Goal: Task Accomplishment & Management: Use online tool/utility

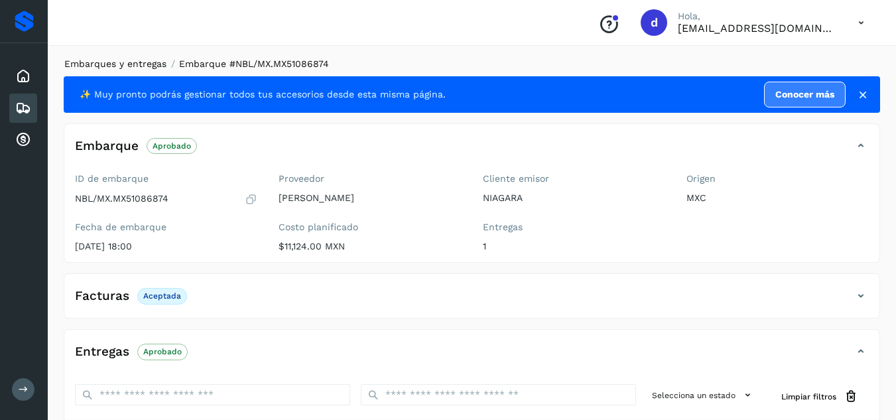
click at [127, 65] on link "Embarques y entregas" at bounding box center [115, 63] width 102 height 11
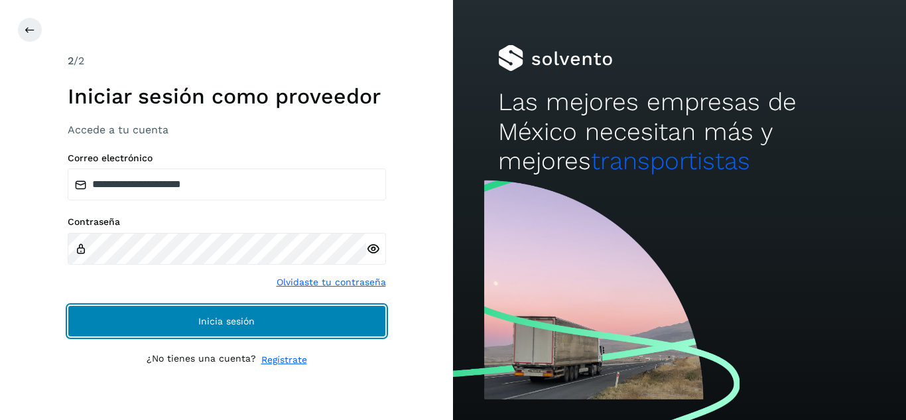
click at [326, 322] on button "Inicia sesión" at bounding box center [227, 321] width 318 height 32
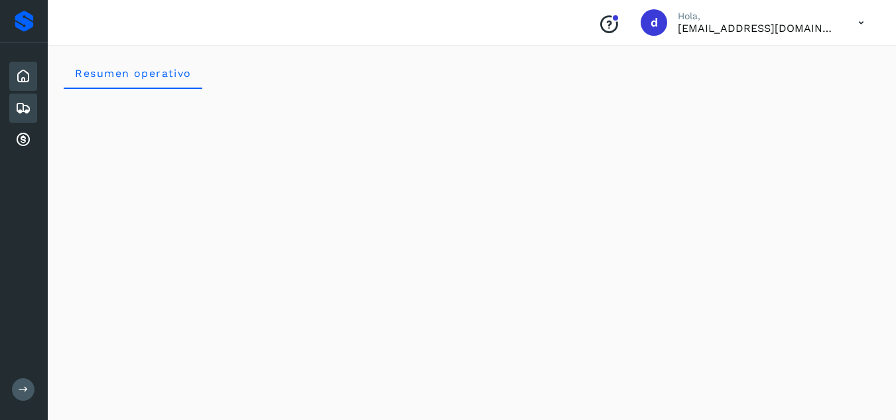
click at [27, 105] on icon at bounding box center [23, 108] width 16 height 16
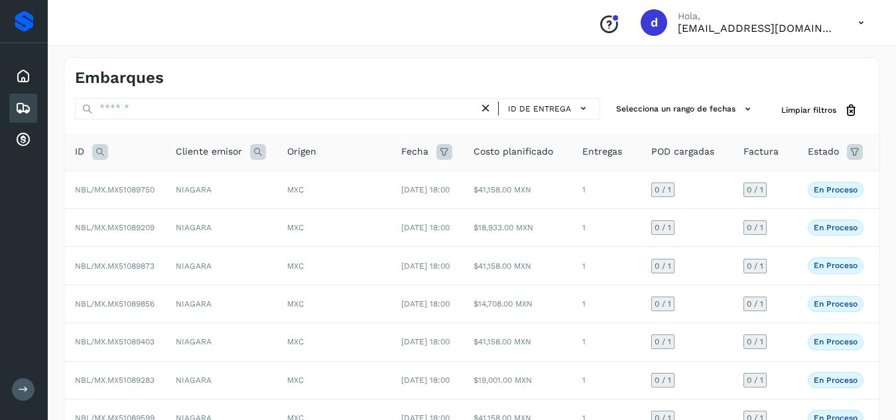
click at [101, 152] on icon at bounding box center [100, 152] width 16 height 16
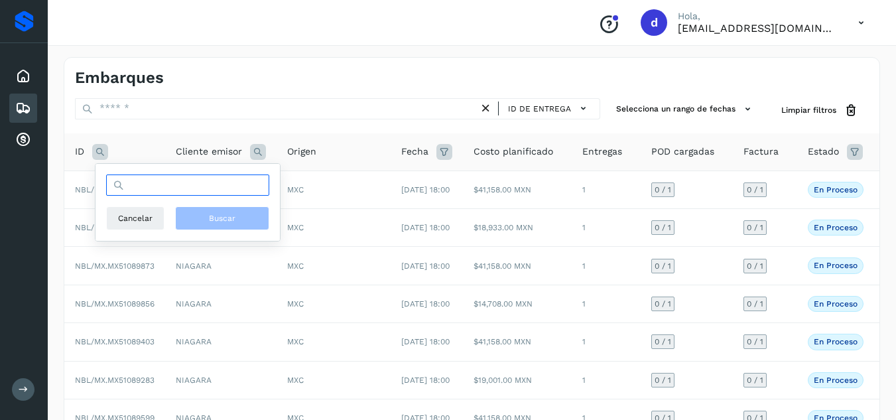
click at [173, 193] on input "text" at bounding box center [187, 184] width 163 height 21
paste input "**********"
type input "**********"
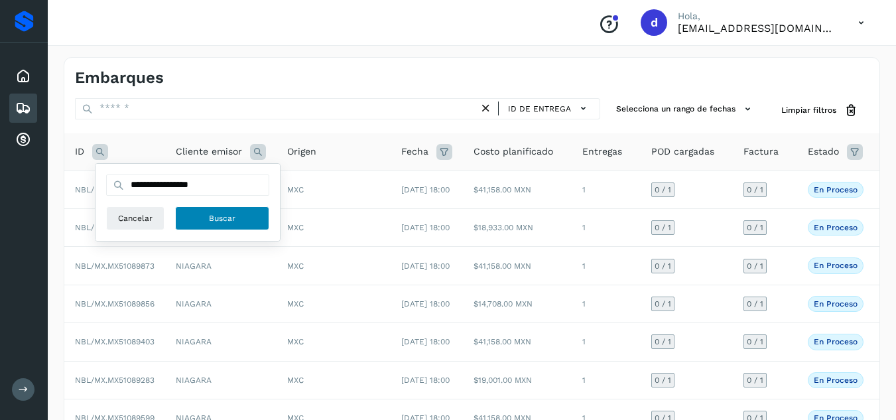
click at [239, 218] on button "Buscar" at bounding box center [222, 218] width 94 height 24
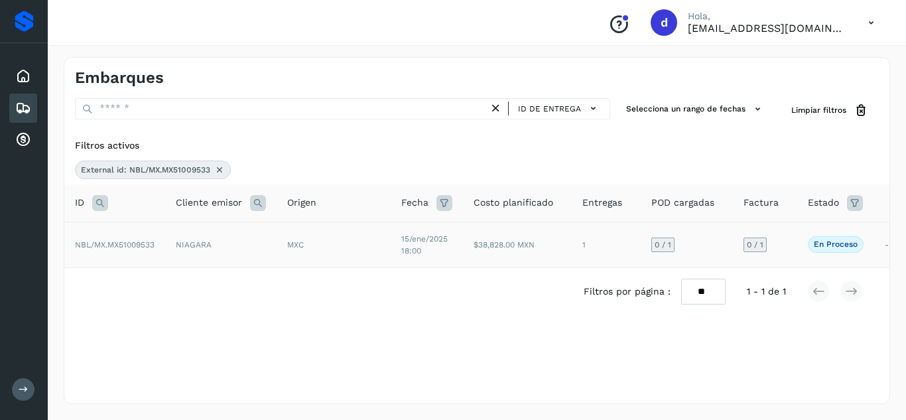
click at [135, 245] on span "NBL/MX.MX51009533" at bounding box center [115, 244] width 80 height 9
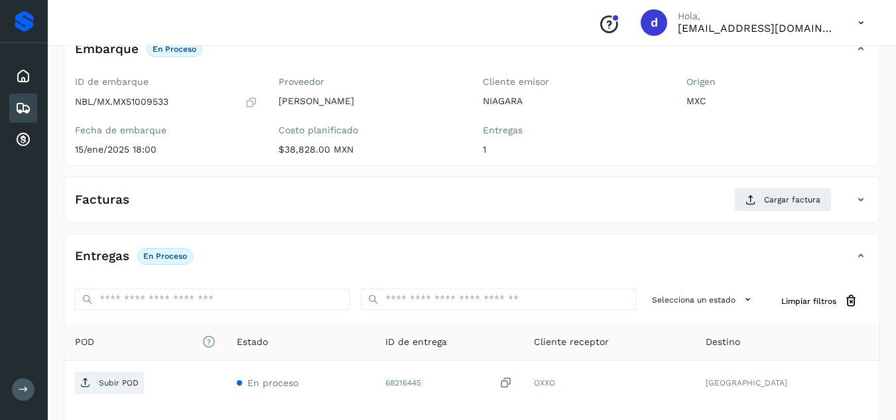
scroll to position [211, 0]
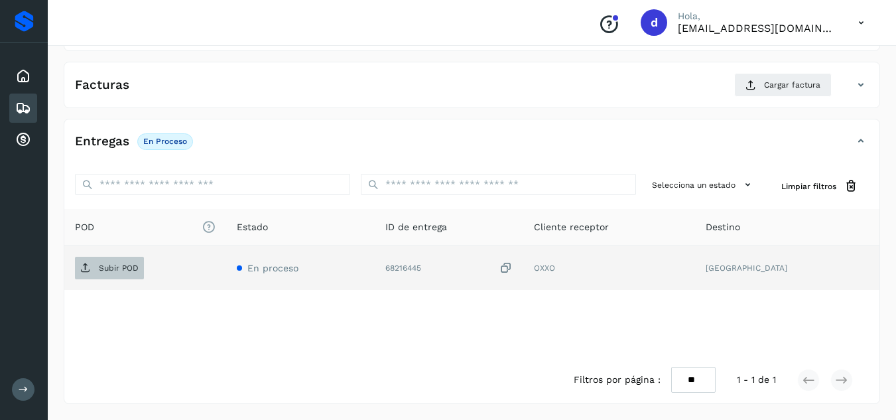
click at [108, 266] on p "Subir POD" at bounding box center [119, 267] width 40 height 9
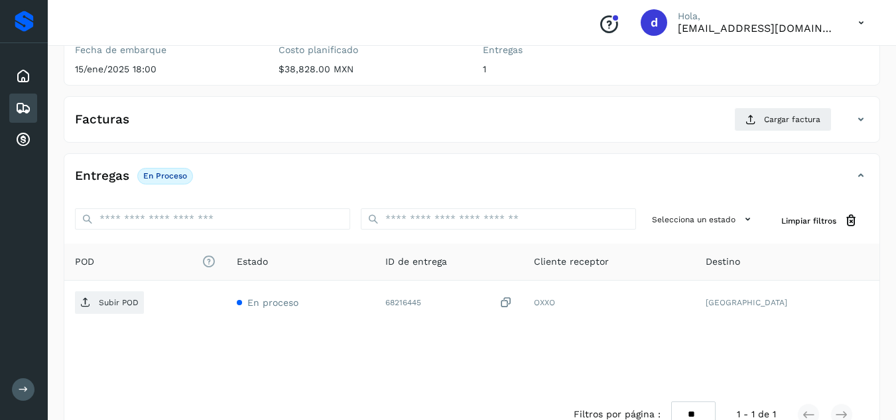
scroll to position [145, 0]
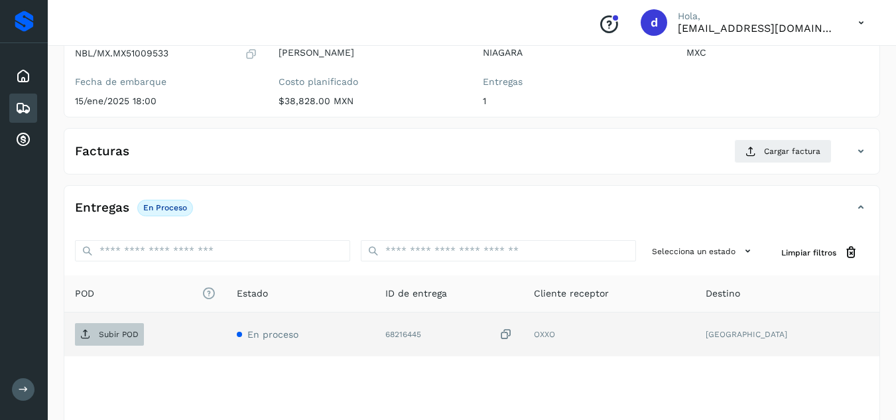
click at [87, 334] on icon at bounding box center [85, 334] width 11 height 11
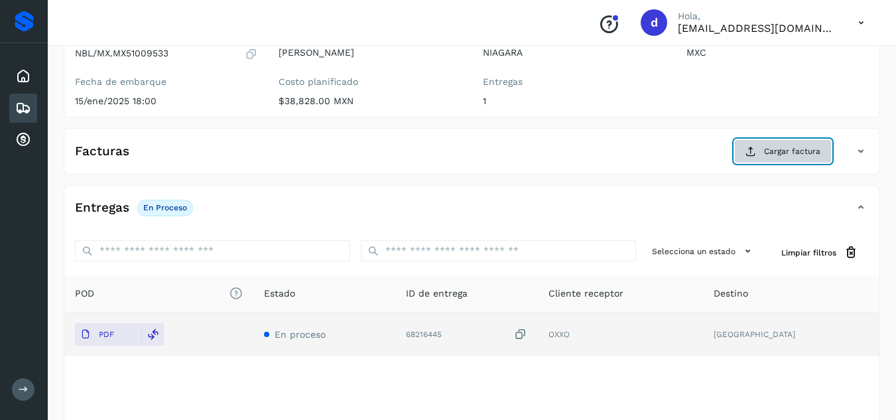
click at [774, 155] on span "Cargar factura" at bounding box center [792, 151] width 56 height 12
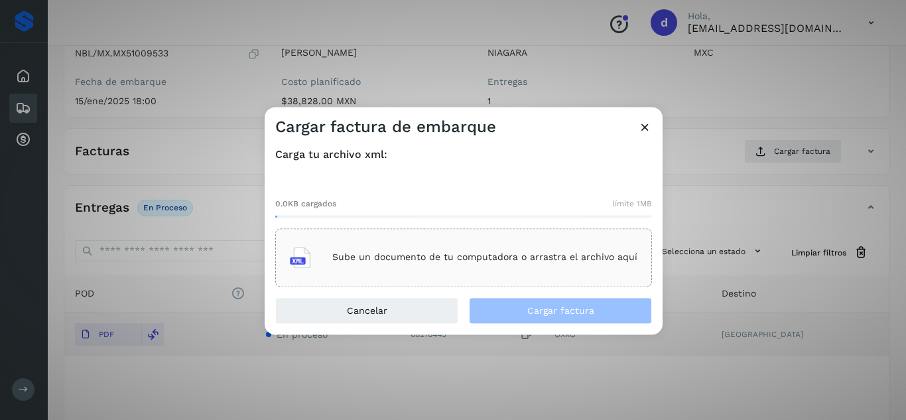
click at [540, 255] on p "Sube un documento de tu computadora o arrastra el archivo aquí" at bounding box center [484, 257] width 305 height 11
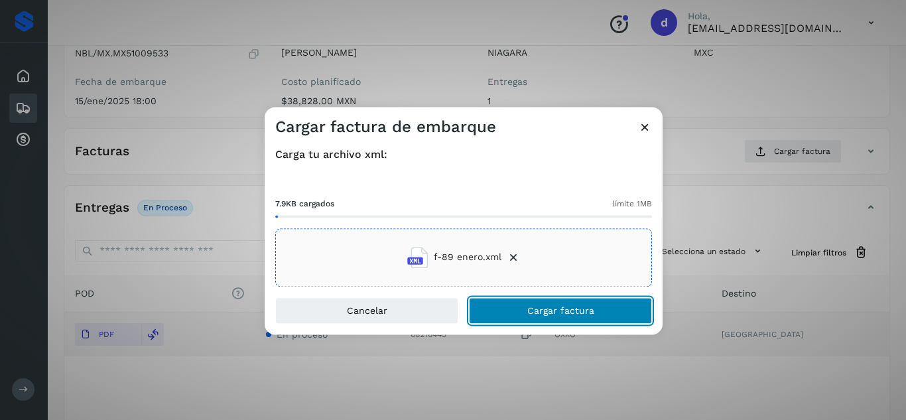
click at [537, 308] on span "Cargar factura" at bounding box center [560, 310] width 67 height 9
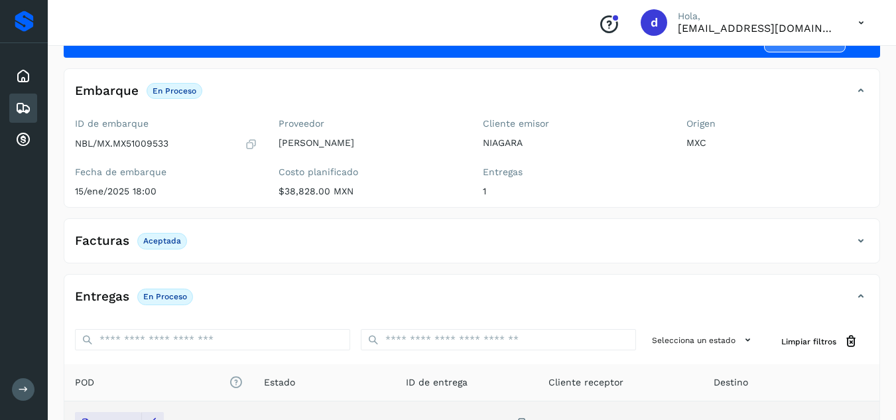
scroll to position [0, 0]
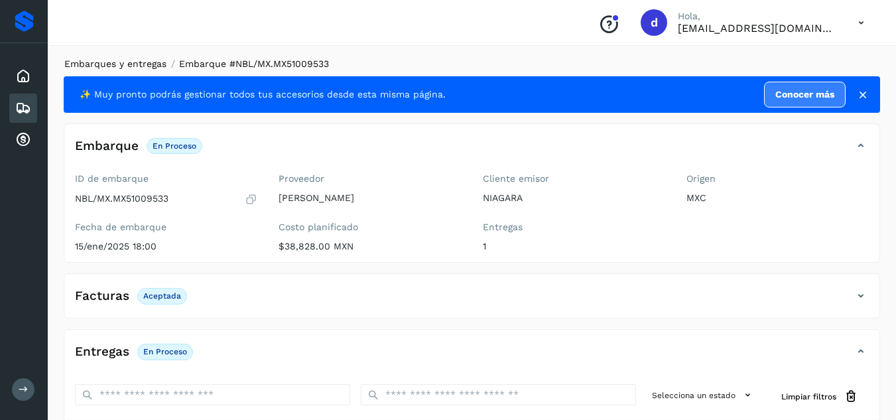
click at [119, 58] on link "Embarques y entregas" at bounding box center [115, 63] width 102 height 11
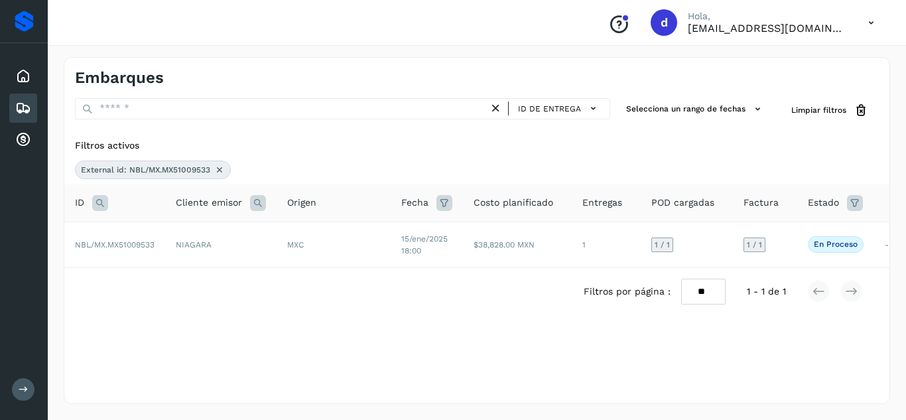
click at [225, 168] on div "External id: NBL/MX.MX51009533" at bounding box center [153, 169] width 156 height 19
click at [220, 170] on icon at bounding box center [219, 169] width 11 height 11
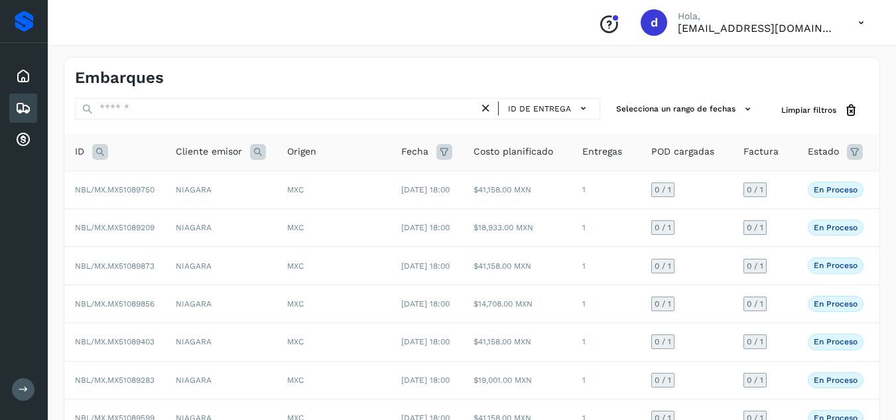
click at [97, 154] on icon at bounding box center [100, 152] width 16 height 16
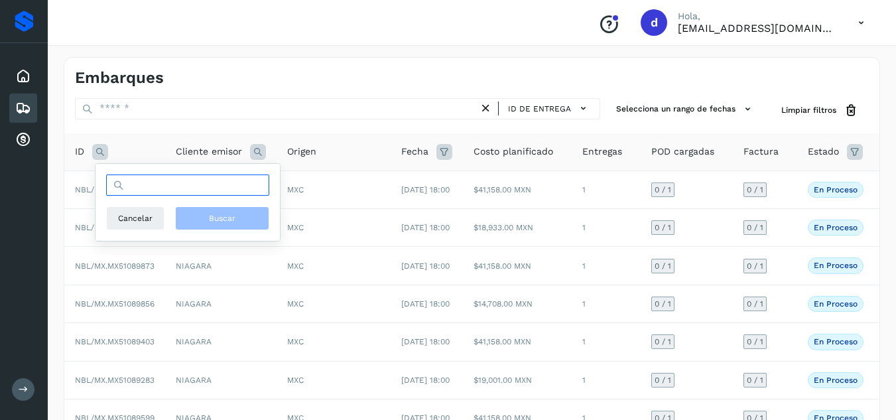
click at [147, 181] on input "text" at bounding box center [187, 184] width 163 height 21
paste input "**********"
type input "**********"
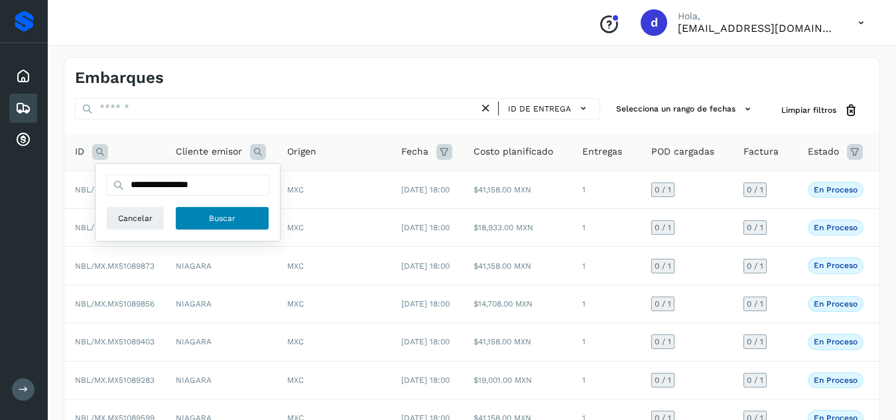
click at [217, 211] on button "Buscar" at bounding box center [222, 218] width 94 height 24
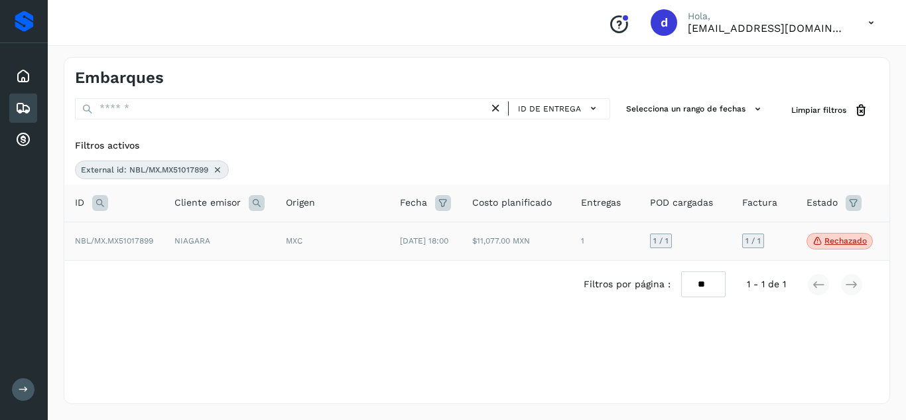
click at [117, 242] on span "NBL/MX.MX51017899" at bounding box center [114, 240] width 78 height 9
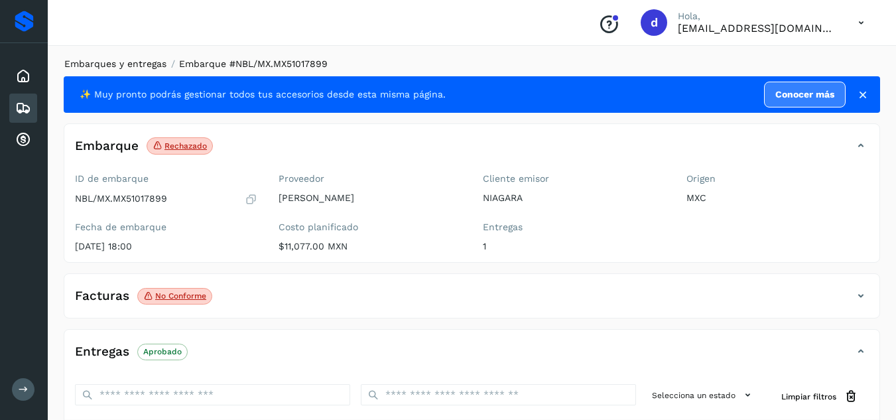
click at [125, 66] on link "Embarques y entregas" at bounding box center [115, 63] width 102 height 11
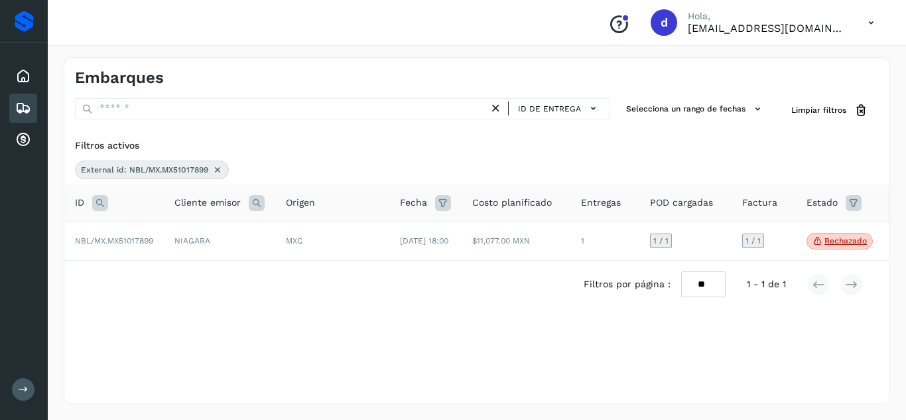
click at [214, 168] on icon at bounding box center [217, 169] width 11 height 11
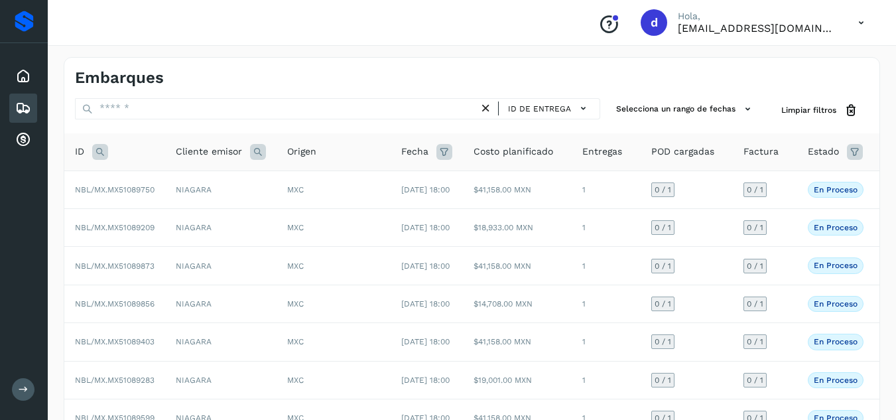
click at [97, 152] on icon at bounding box center [100, 152] width 16 height 16
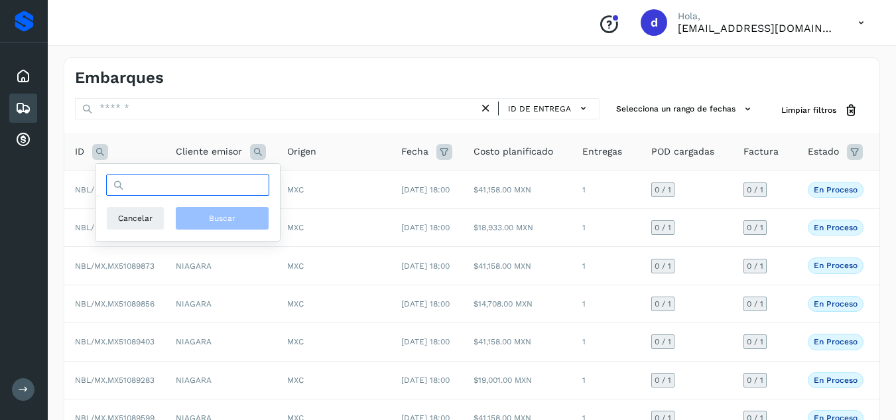
click at [133, 184] on input "text" at bounding box center [187, 184] width 163 height 21
paste input "**********"
type input "**********"
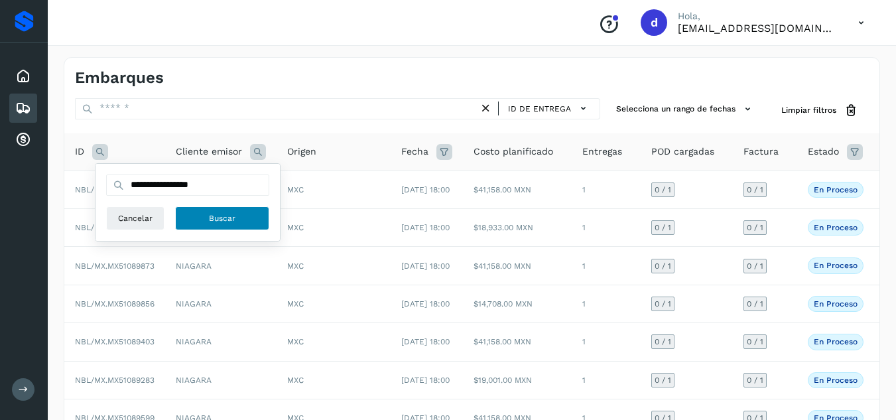
click at [249, 209] on button "Buscar" at bounding box center [222, 218] width 94 height 24
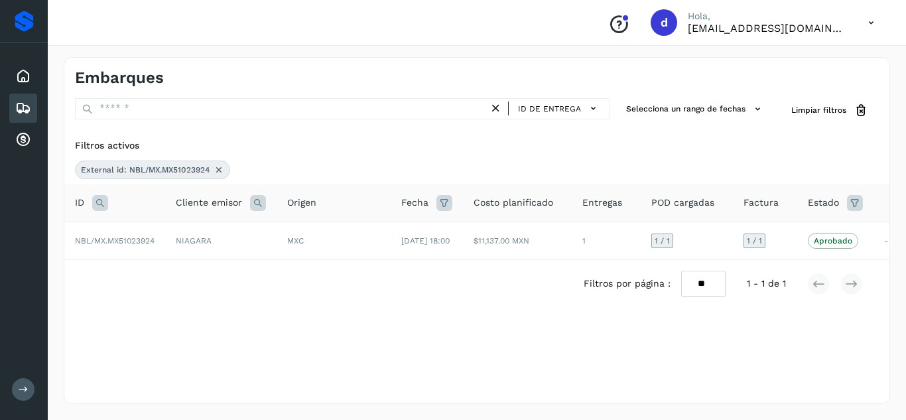
click at [221, 170] on icon at bounding box center [218, 169] width 11 height 11
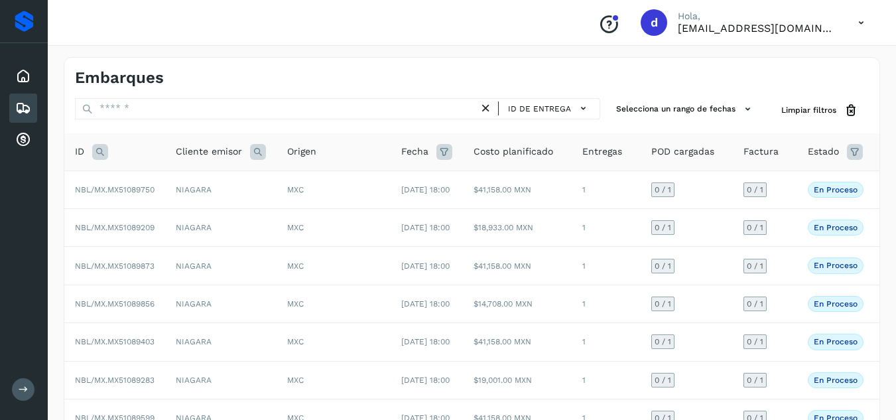
click at [97, 155] on icon at bounding box center [100, 152] width 16 height 16
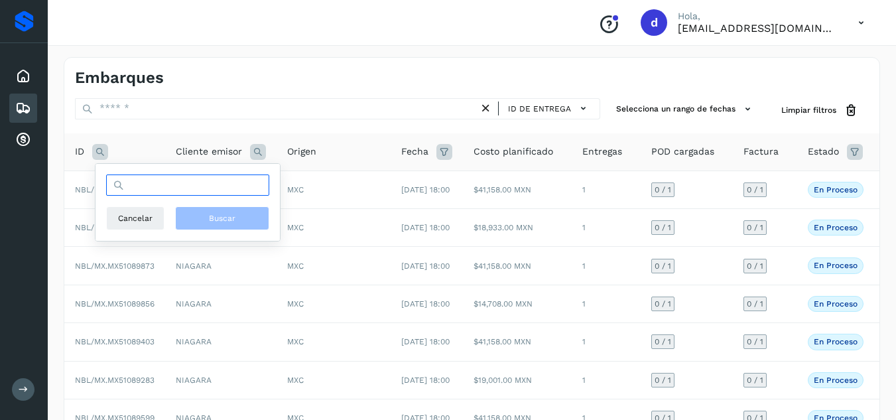
click at [147, 188] on input "text" at bounding box center [187, 184] width 163 height 21
paste input "**********"
type input "**********"
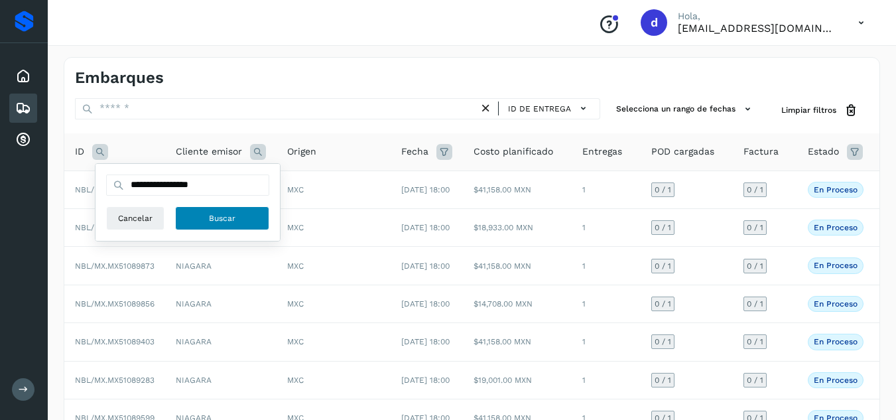
click at [225, 208] on button "Buscar" at bounding box center [222, 218] width 94 height 24
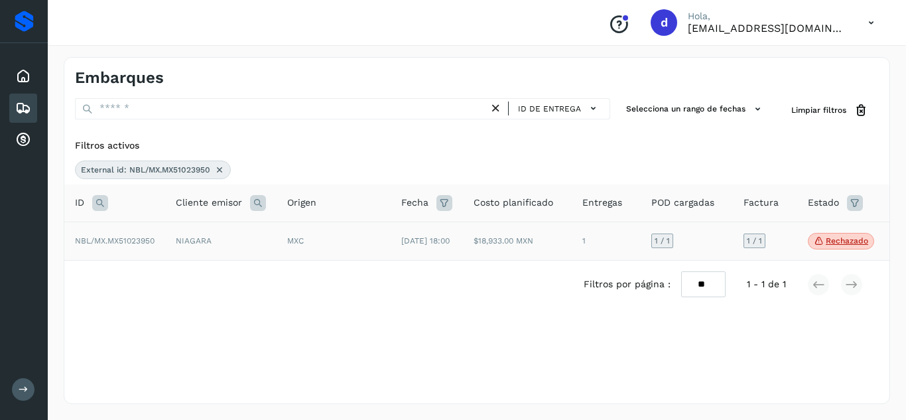
click at [132, 245] on span "NBL/MX.MX51023950" at bounding box center [115, 240] width 80 height 9
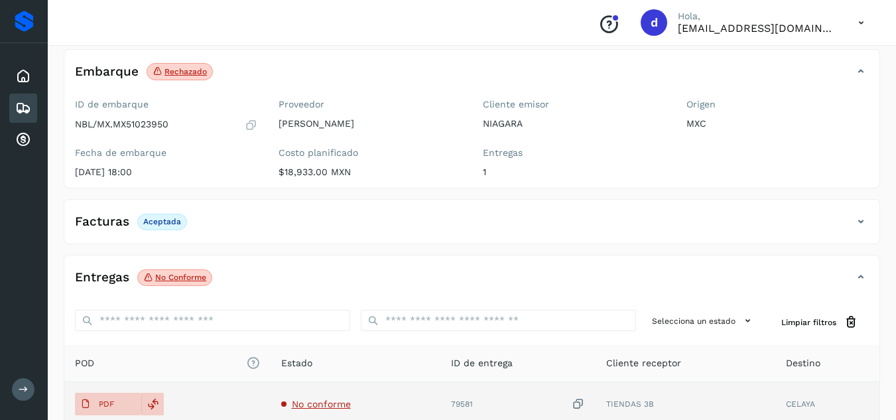
scroll to position [199, 0]
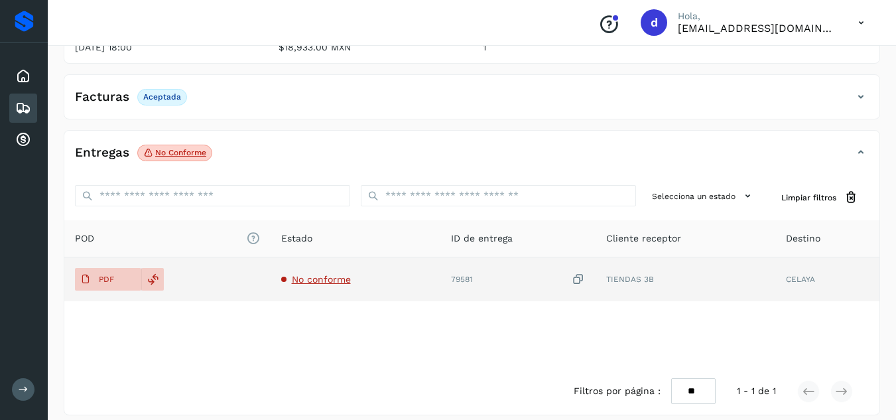
click at [303, 276] on span "No conforme" at bounding box center [321, 279] width 59 height 11
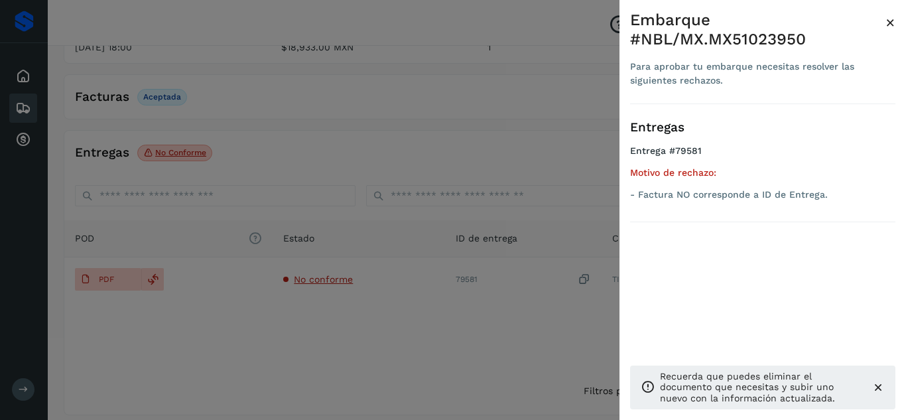
click at [272, 314] on div at bounding box center [453, 210] width 906 height 420
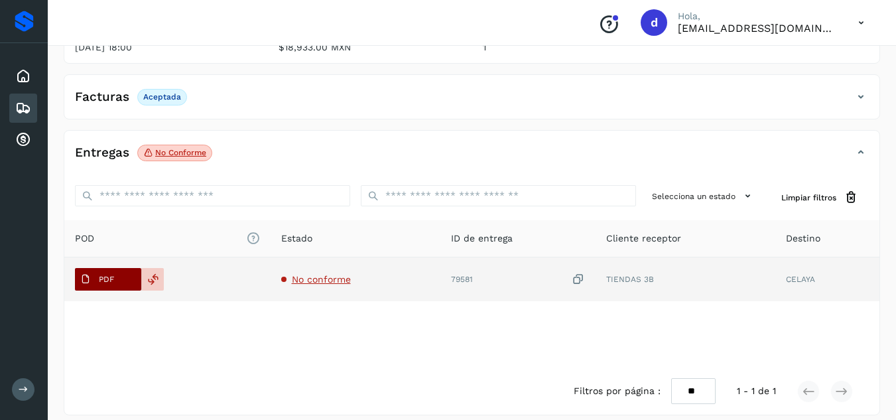
click at [113, 284] on p "PDF" at bounding box center [106, 278] width 15 height 9
click at [113, 278] on p "PDF" at bounding box center [106, 278] width 15 height 9
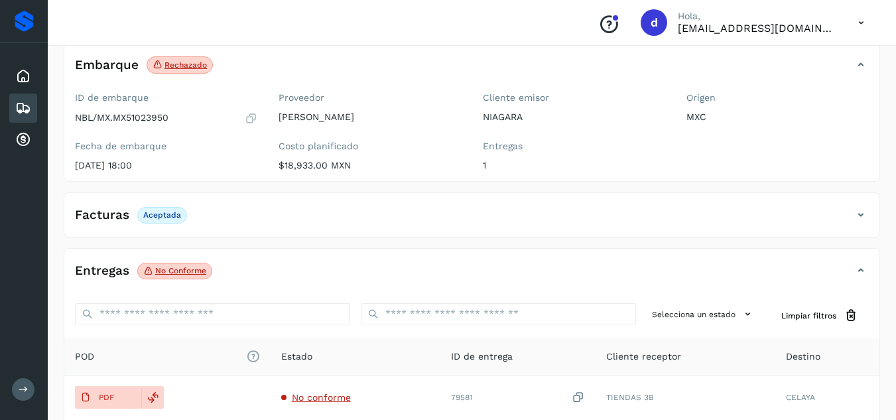
scroll to position [0, 0]
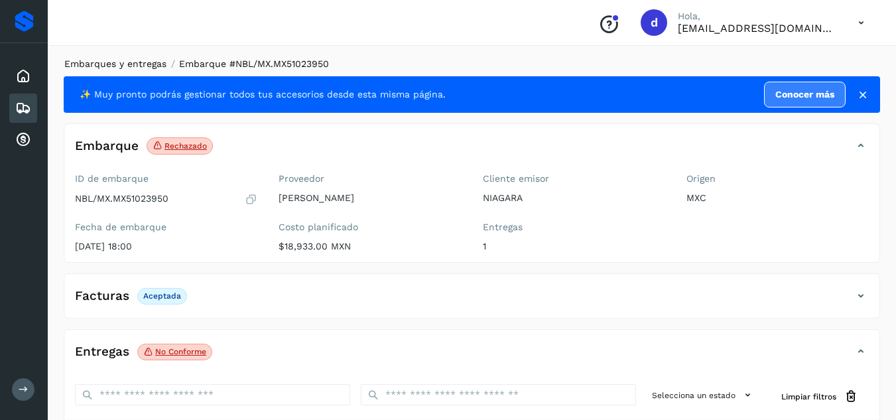
click at [101, 60] on link "Embarques y entregas" at bounding box center [115, 63] width 102 height 11
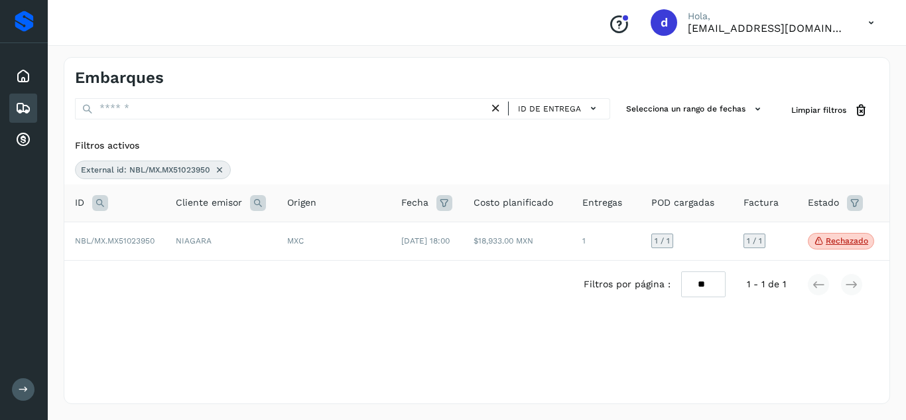
click at [219, 171] on icon at bounding box center [219, 169] width 11 height 11
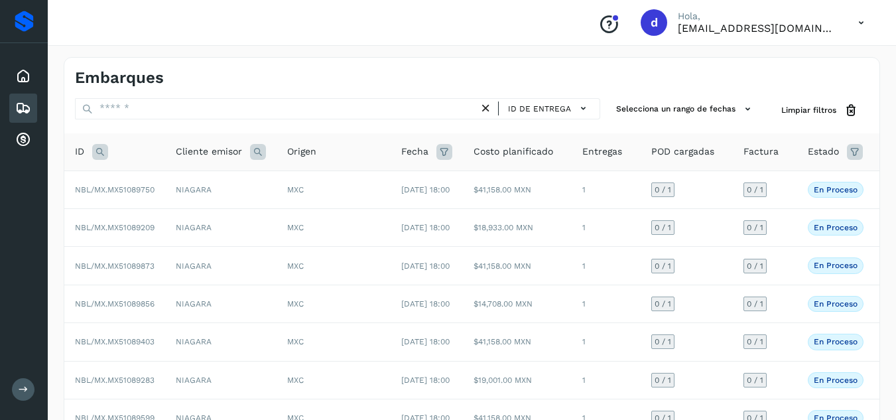
click at [95, 151] on icon at bounding box center [100, 152] width 16 height 16
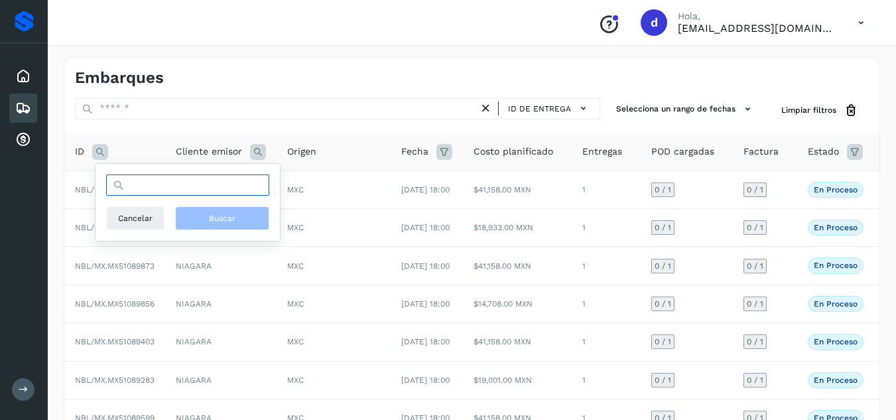
click at [168, 190] on input "text" at bounding box center [187, 184] width 163 height 21
paste input "**********"
type input "**********"
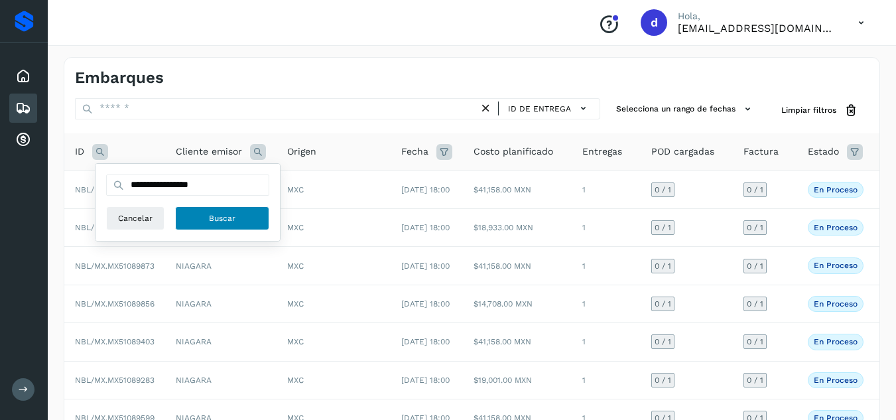
click at [235, 223] on span "Buscar" at bounding box center [222, 218] width 27 height 12
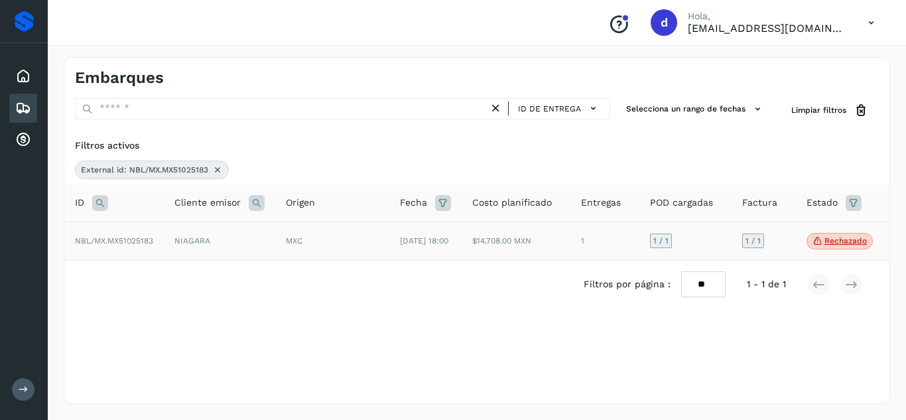
click at [137, 243] on span "NBL/MX.MX51025183" at bounding box center [114, 240] width 78 height 9
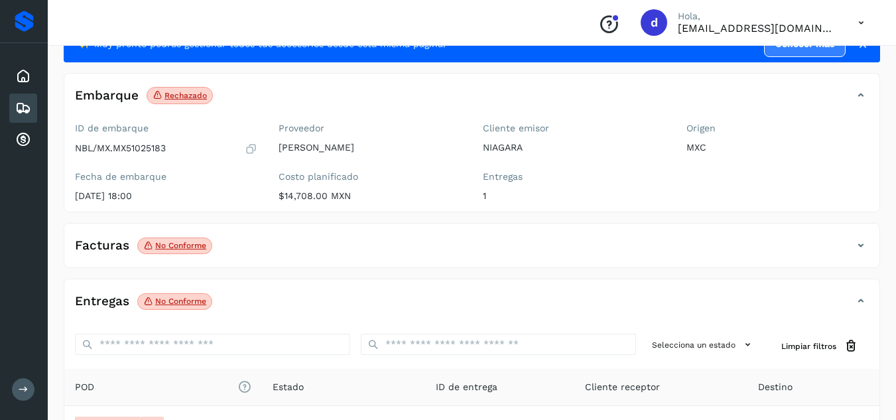
scroll to position [133, 0]
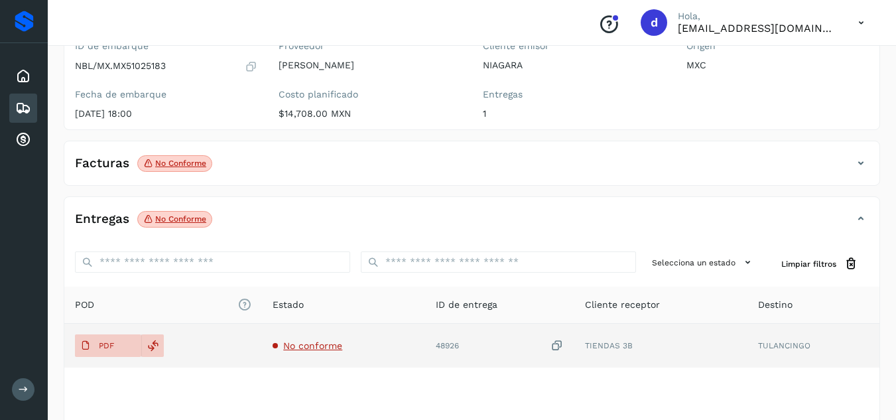
click at [313, 347] on span "No conforme" at bounding box center [312, 345] width 59 height 11
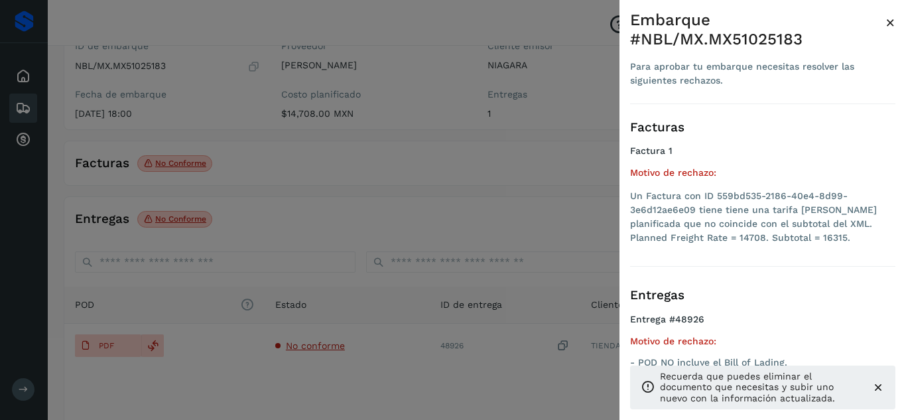
click at [439, 398] on div at bounding box center [453, 210] width 906 height 420
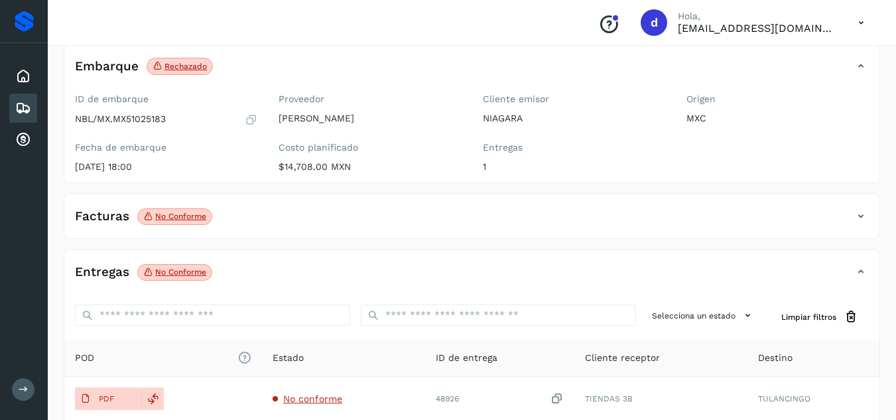
scroll to position [0, 0]
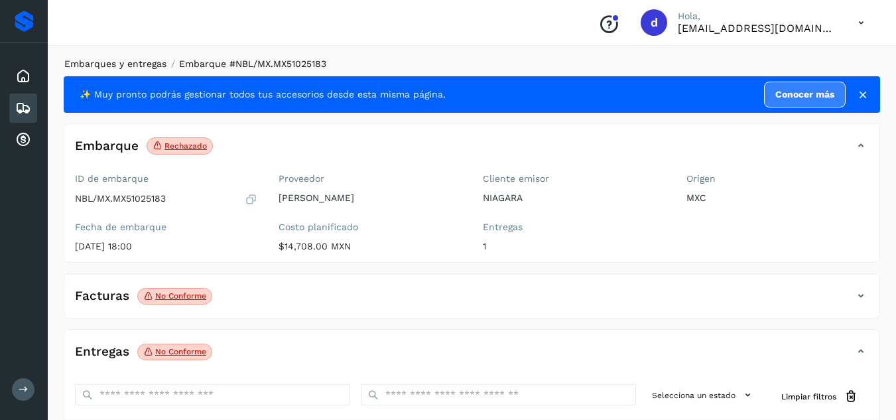
click at [123, 66] on link "Embarques y entregas" at bounding box center [115, 63] width 102 height 11
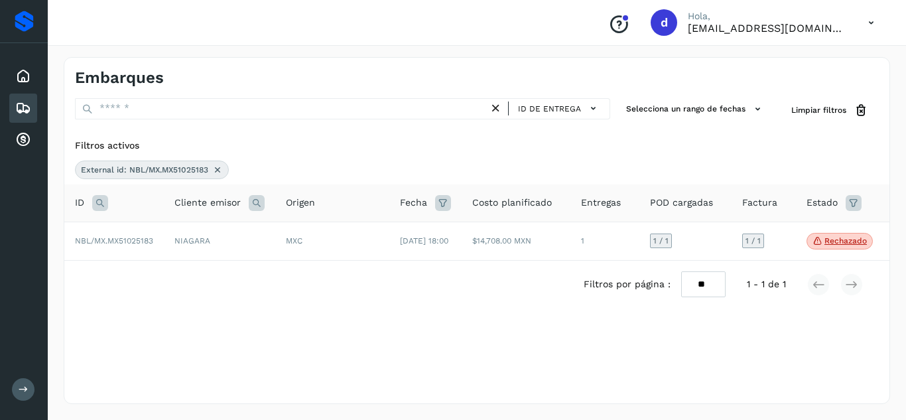
click at [221, 170] on icon at bounding box center [217, 169] width 11 height 11
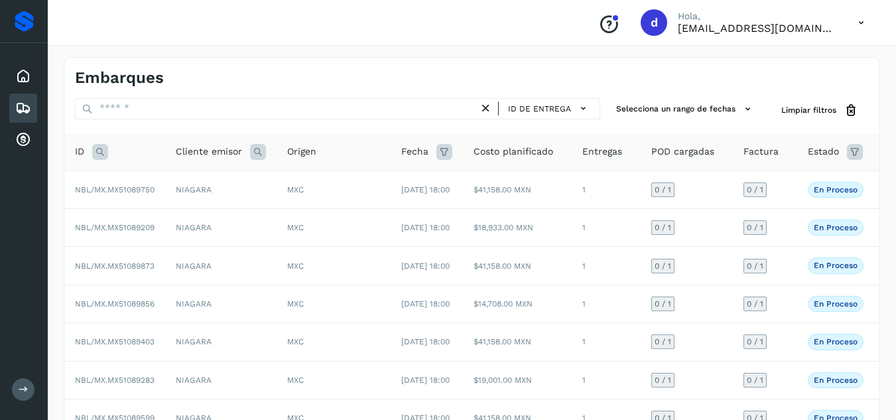
click at [96, 148] on icon at bounding box center [100, 152] width 16 height 16
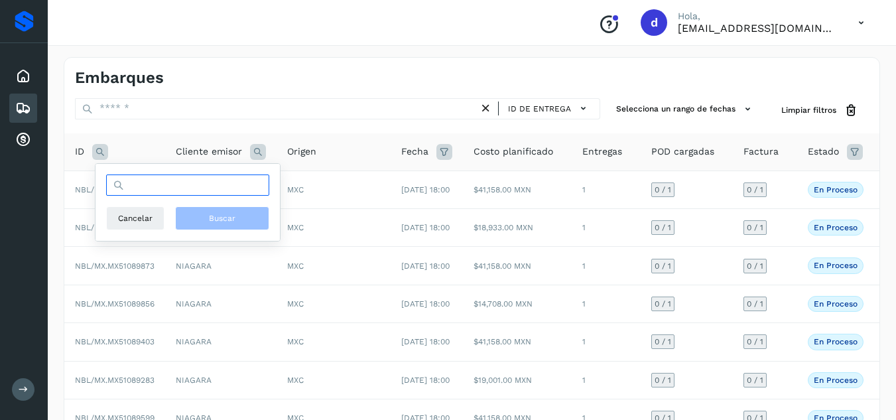
click at [144, 175] on input "text" at bounding box center [187, 184] width 163 height 21
paste input "**********"
type input "**********"
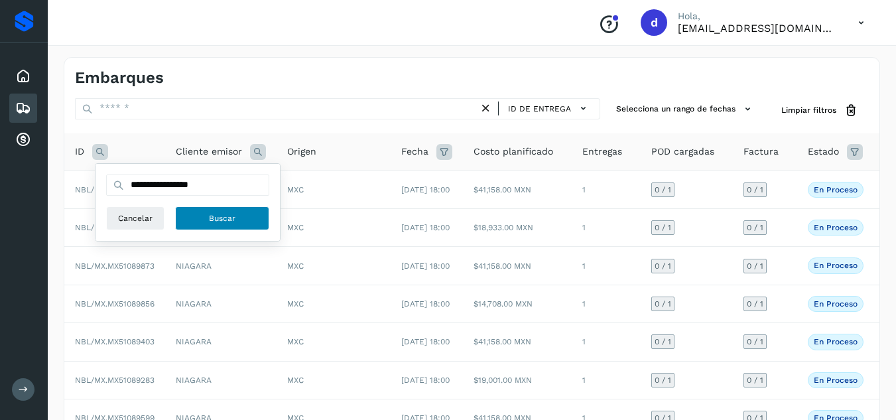
click at [216, 213] on span "Buscar" at bounding box center [222, 218] width 27 height 12
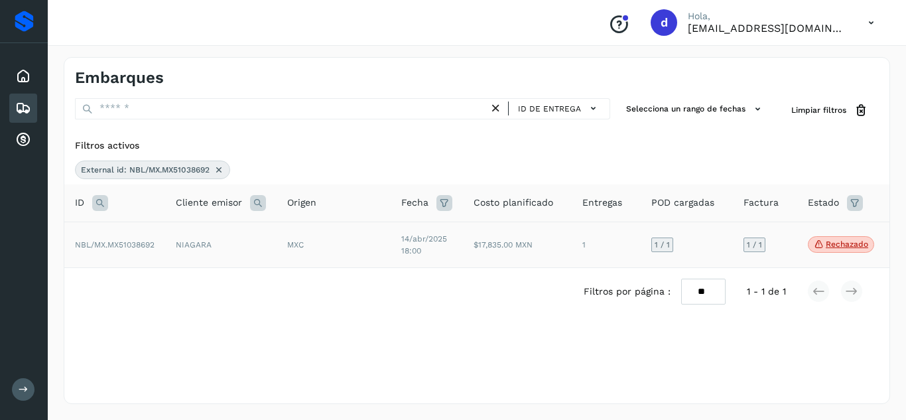
click at [126, 247] on span "NBL/MX.MX51038692" at bounding box center [115, 244] width 80 height 9
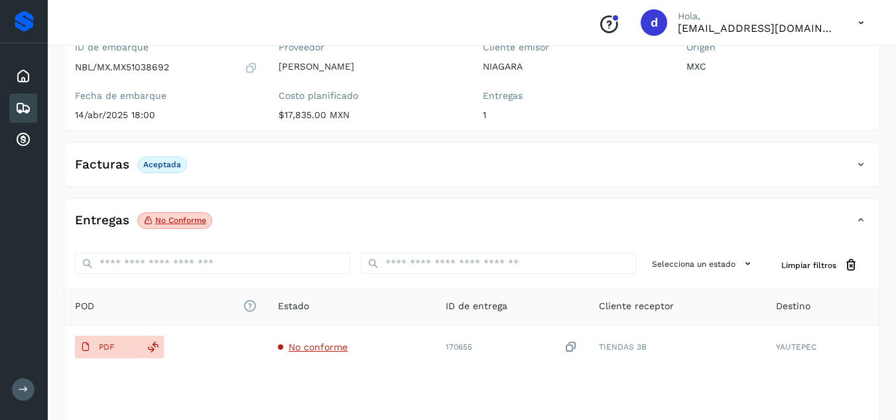
scroll to position [133, 0]
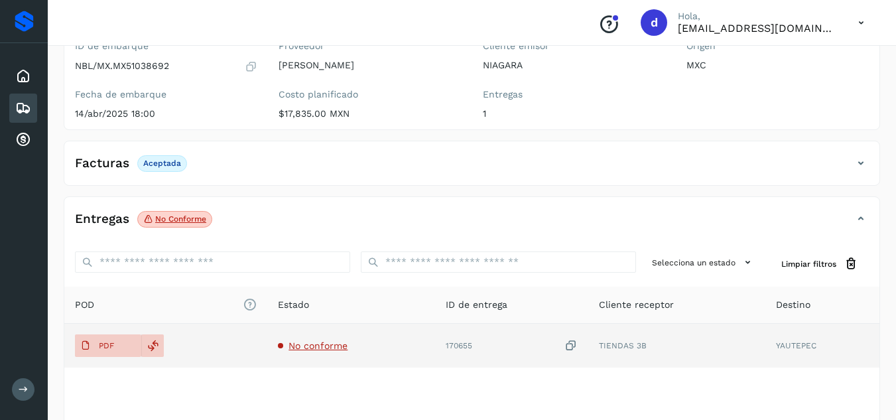
click at [314, 341] on span "No conforme" at bounding box center [317, 345] width 59 height 11
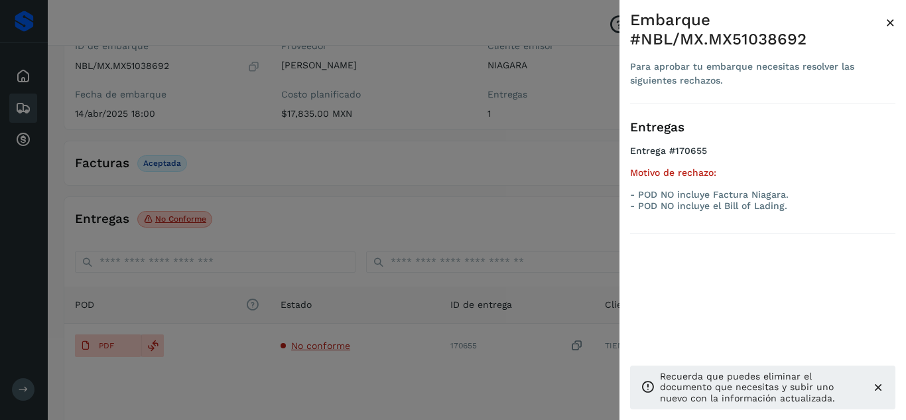
click at [360, 385] on div at bounding box center [453, 210] width 906 height 420
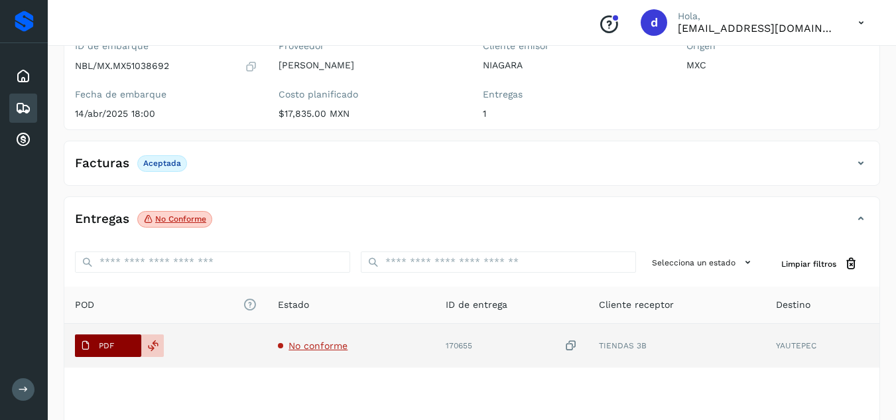
click at [99, 347] on p "PDF" at bounding box center [106, 345] width 15 height 9
click at [154, 349] on icon at bounding box center [153, 345] width 12 height 12
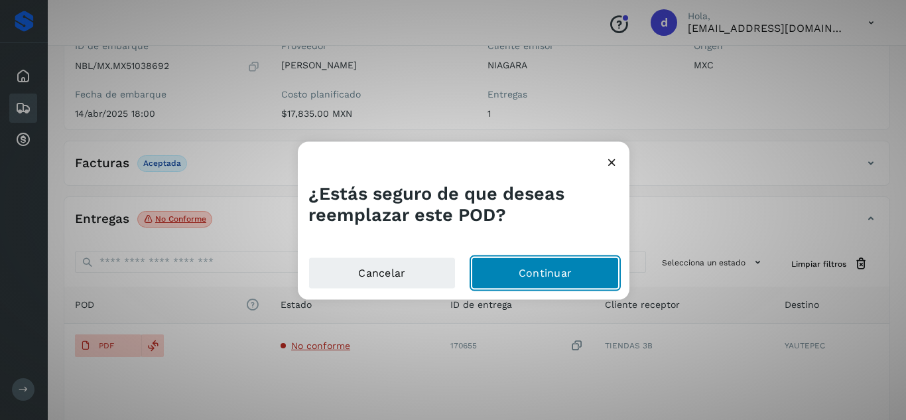
click at [504, 270] on button "Continuar" at bounding box center [544, 273] width 147 height 32
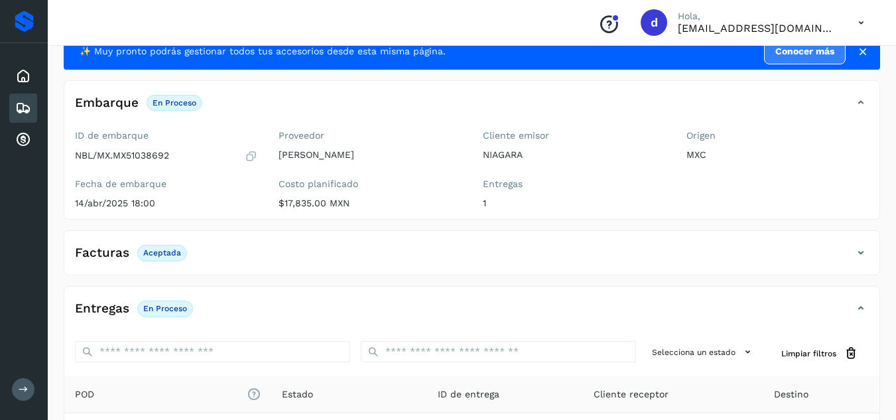
scroll to position [0, 0]
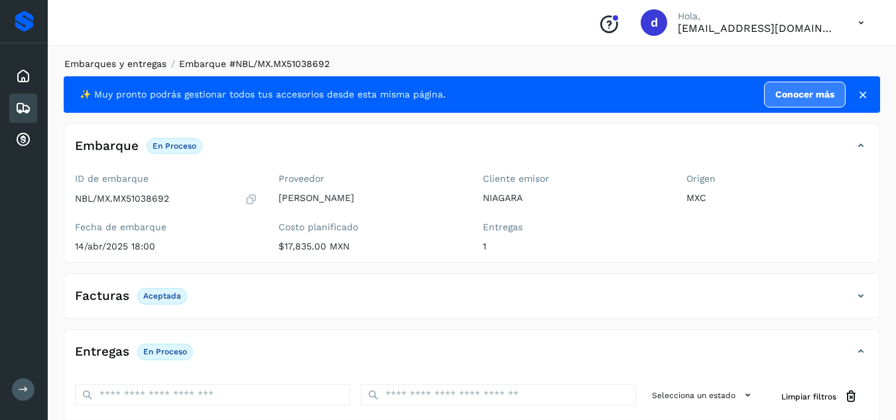
click at [147, 67] on link "Embarques y entregas" at bounding box center [115, 63] width 102 height 11
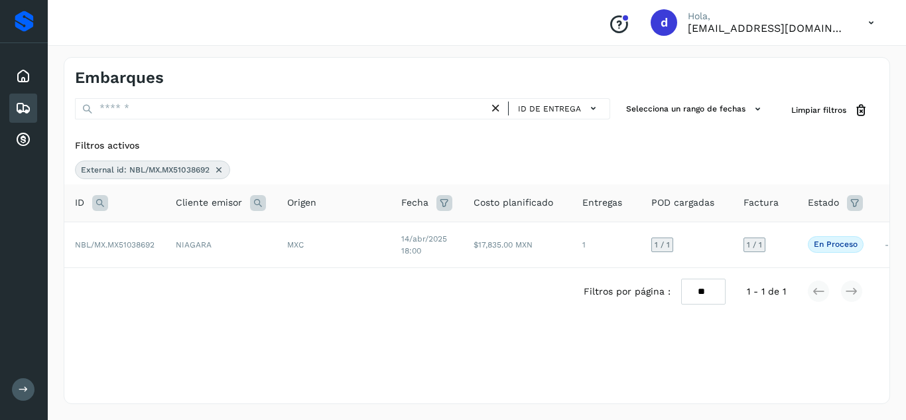
click at [217, 172] on icon at bounding box center [218, 169] width 11 height 11
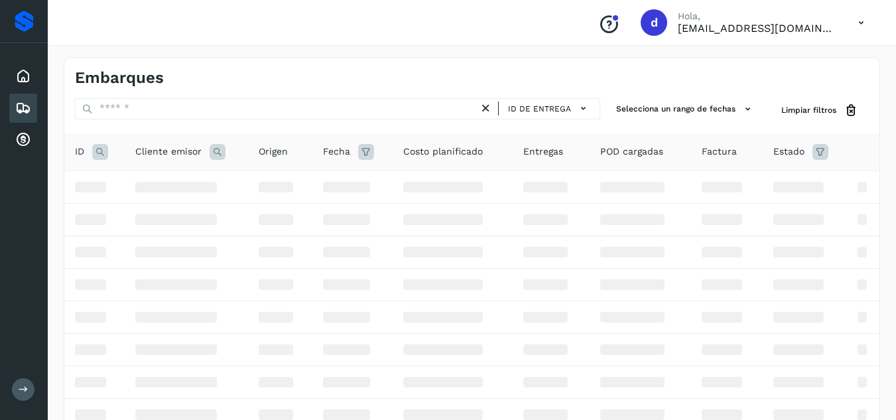
click at [97, 152] on icon at bounding box center [100, 152] width 16 height 16
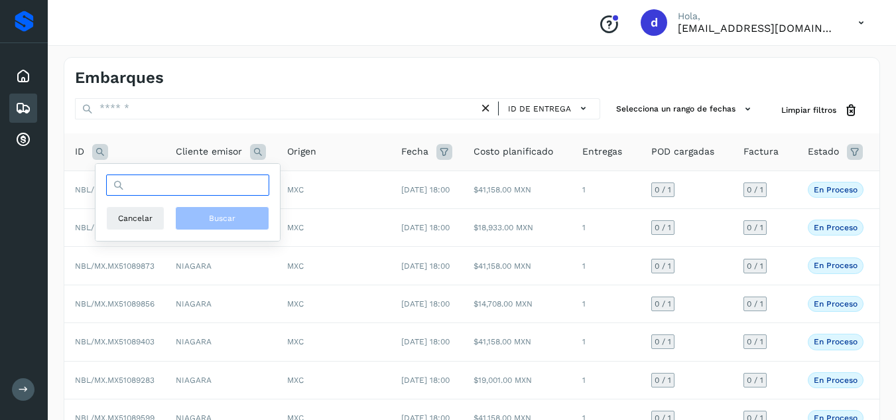
click at [154, 192] on input "text" at bounding box center [187, 184] width 163 height 21
paste input "**********"
type input "**********"
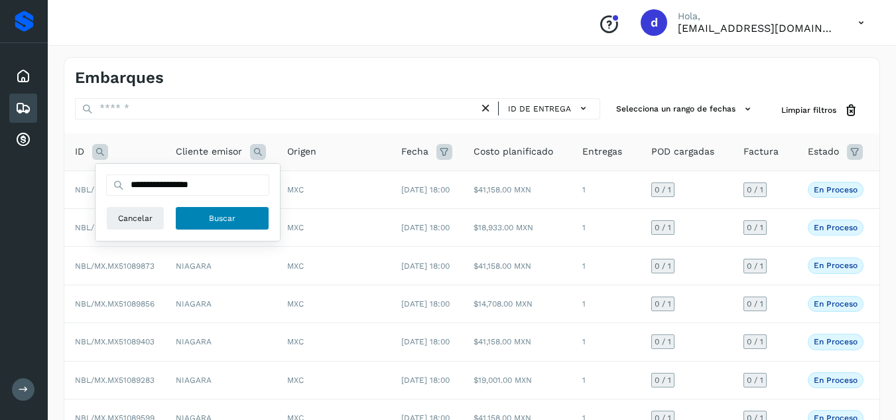
click at [207, 209] on button "Buscar" at bounding box center [222, 218] width 94 height 24
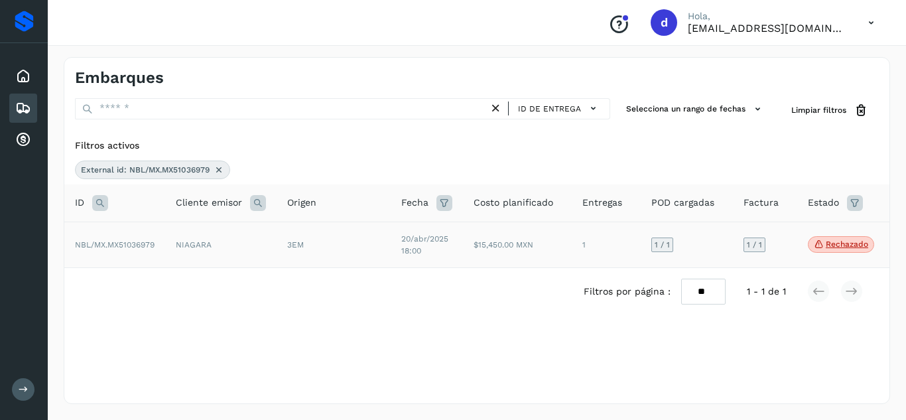
click at [130, 242] on span "NBL/MX.MX51036979" at bounding box center [115, 244] width 80 height 9
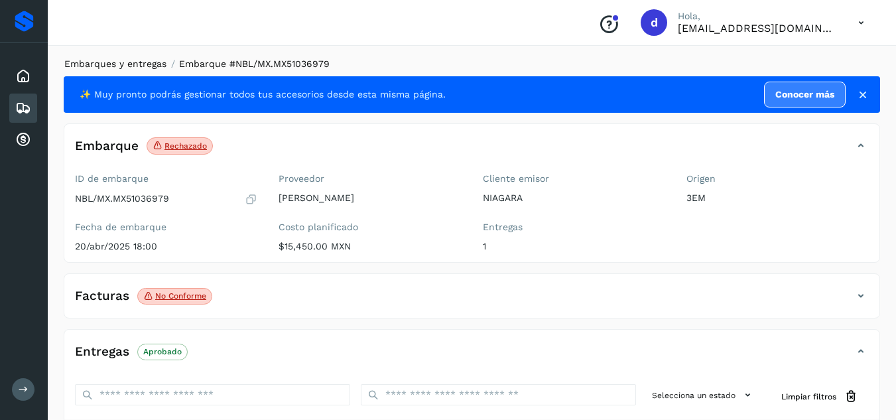
click at [121, 67] on link "Embarques y entregas" at bounding box center [115, 63] width 102 height 11
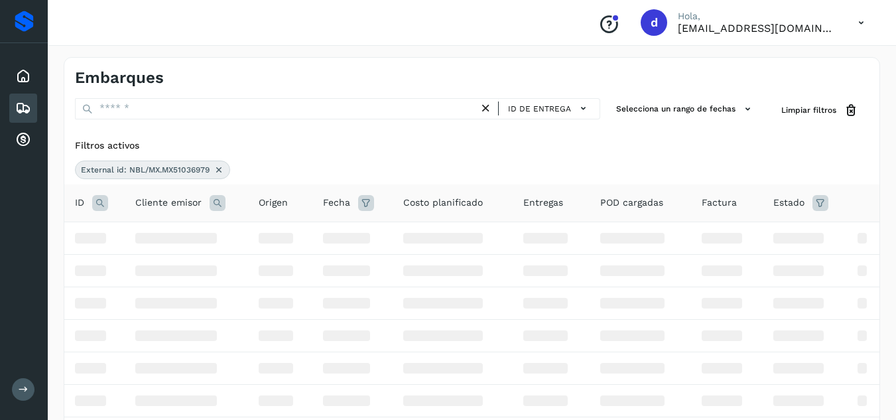
click at [223, 170] on icon at bounding box center [218, 169] width 11 height 11
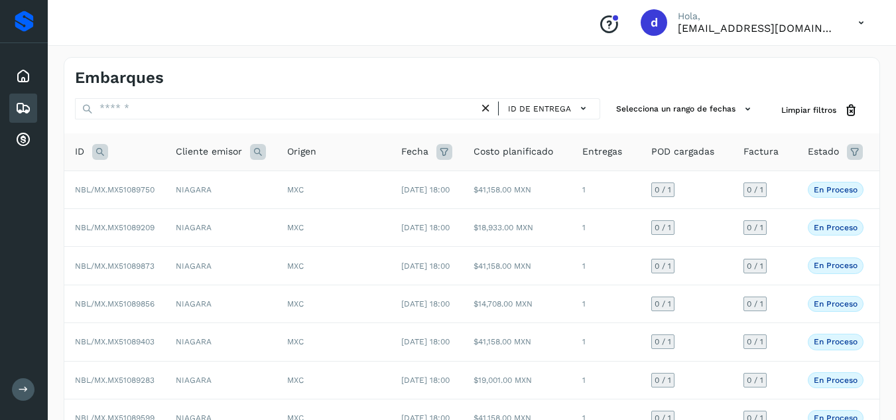
click at [97, 150] on icon at bounding box center [100, 152] width 16 height 16
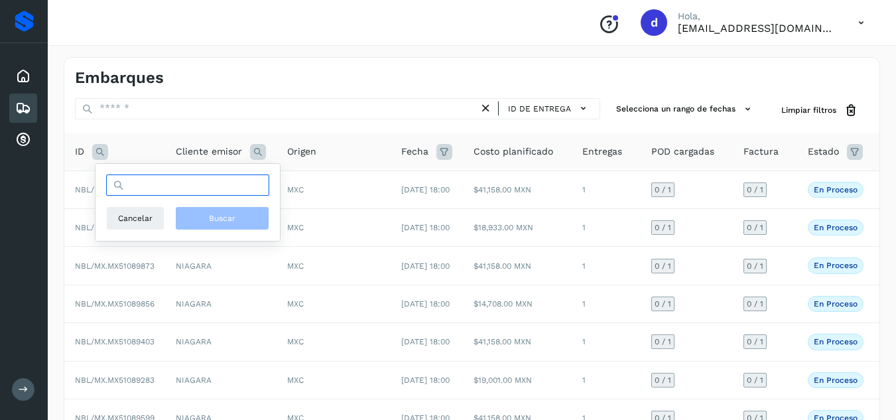
click at [145, 184] on input "text" at bounding box center [187, 184] width 163 height 21
paste input "**********"
type input "**********"
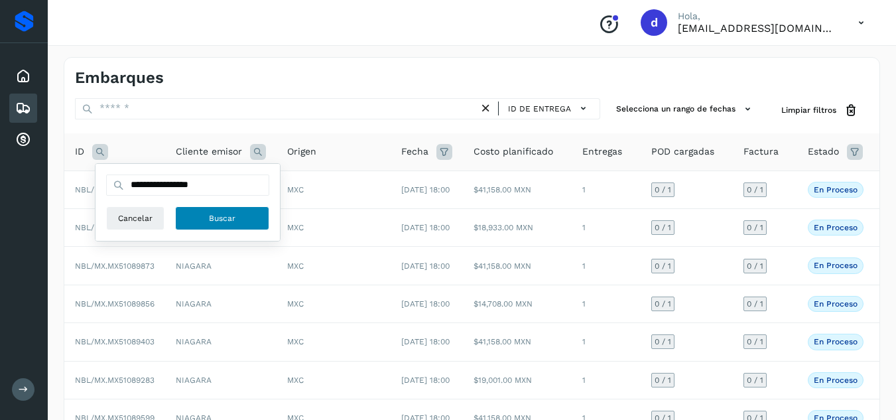
click at [245, 225] on button "Buscar" at bounding box center [222, 218] width 94 height 24
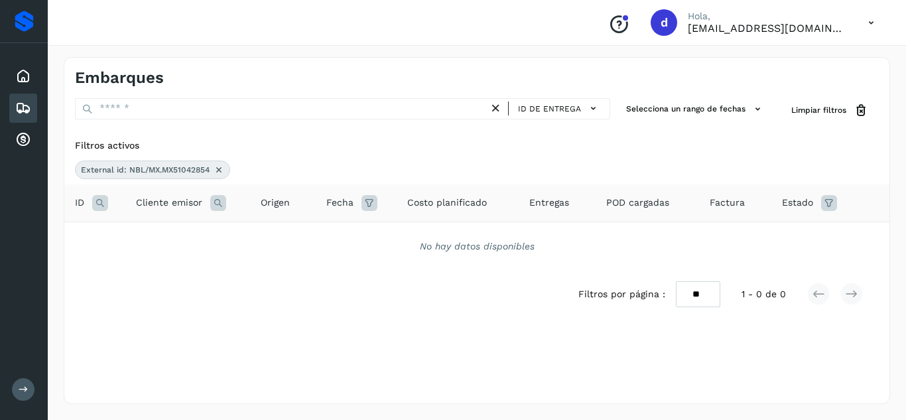
click at [219, 170] on icon at bounding box center [218, 169] width 11 height 11
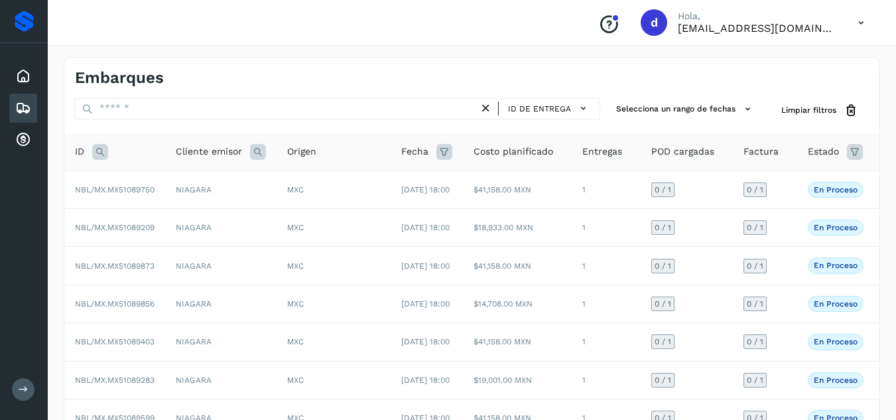
click at [97, 149] on icon at bounding box center [100, 152] width 16 height 16
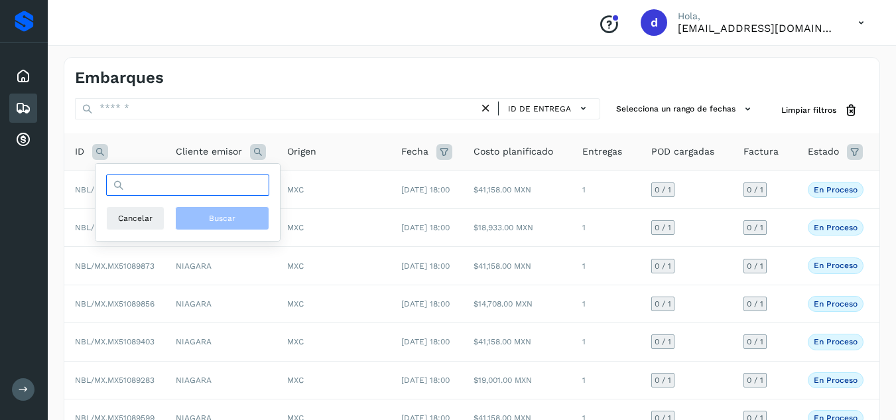
click at [154, 186] on input "text" at bounding box center [187, 184] width 163 height 21
paste input "**********"
type input "**********"
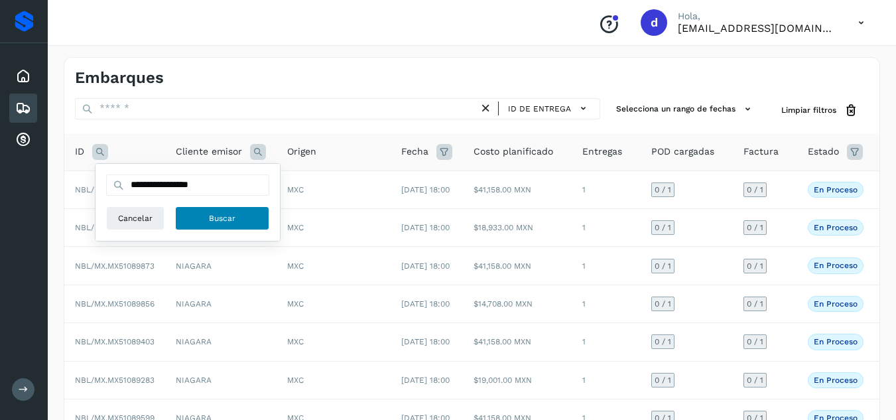
click at [205, 213] on button "Buscar" at bounding box center [222, 218] width 94 height 24
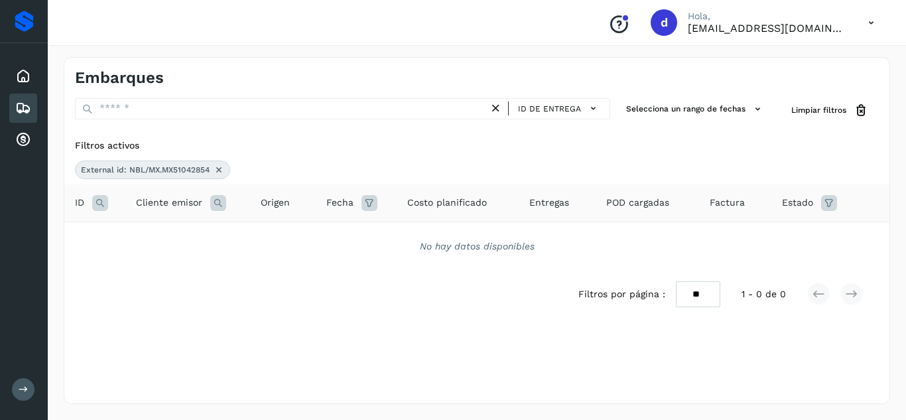
click at [217, 165] on icon at bounding box center [218, 169] width 11 height 11
